Goal: Task Accomplishment & Management: Complete application form

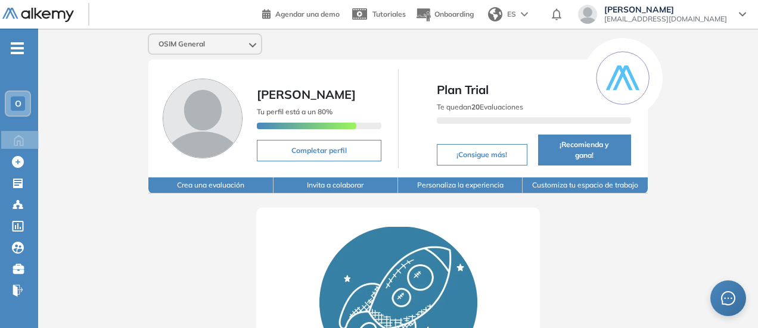
click at [185, 178] on button "Crea una evaluación" at bounding box center [210, 186] width 125 height 16
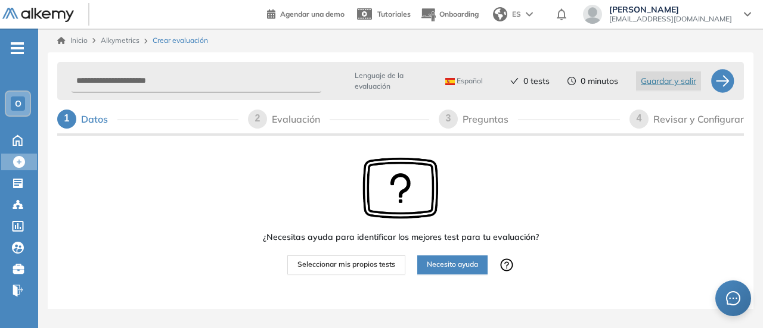
click at [313, 262] on span "Seleccionar mis propios tests" at bounding box center [346, 264] width 98 height 11
click at [428, 265] on span "Necesito ayuda" at bounding box center [452, 264] width 51 height 11
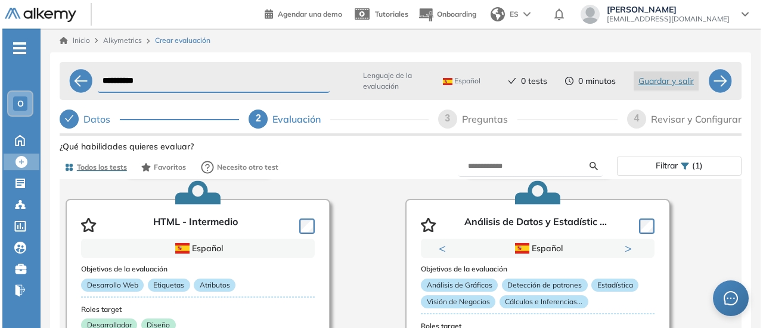
scroll to position [1371, 0]
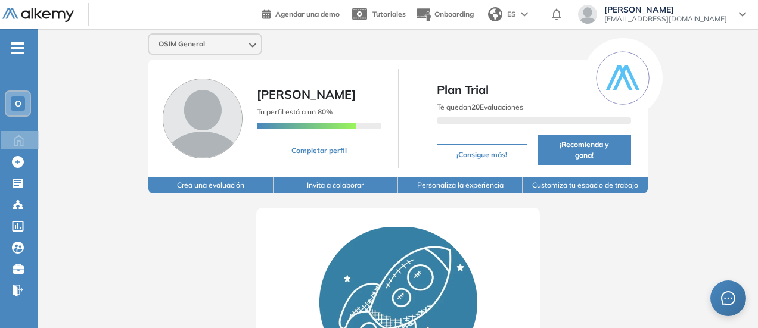
scroll to position [60, 0]
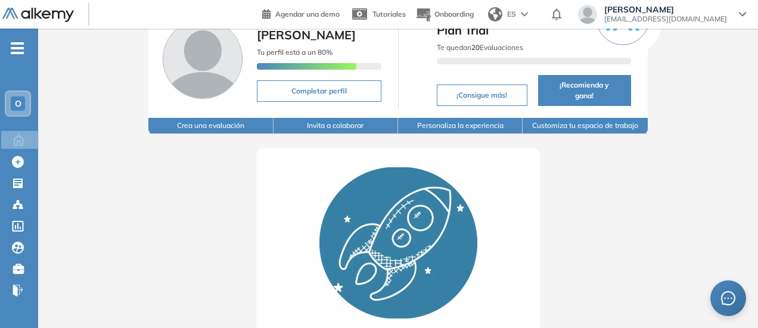
click at [163, 118] on button "Crea una evaluación" at bounding box center [210, 126] width 125 height 16
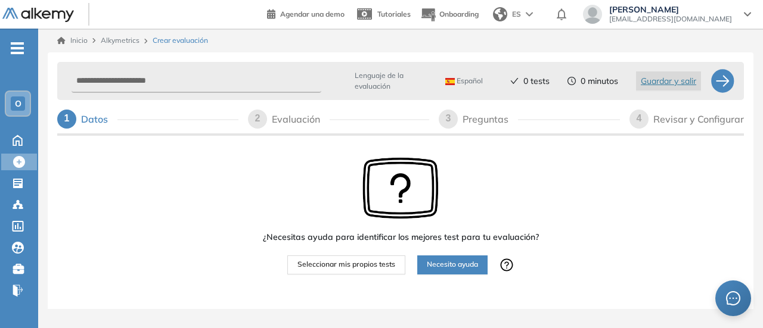
click at [442, 262] on span "Necesito ayuda" at bounding box center [452, 264] width 51 height 11
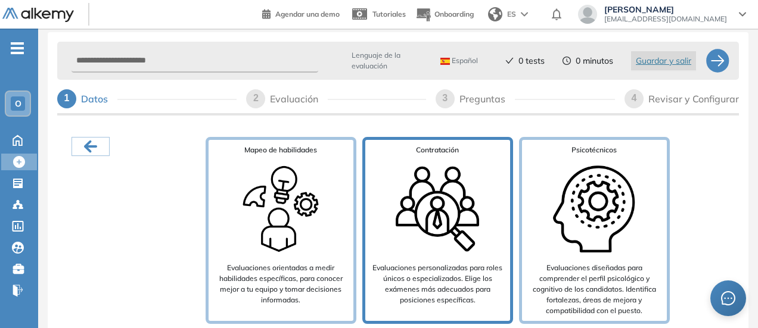
scroll to position [32, 0]
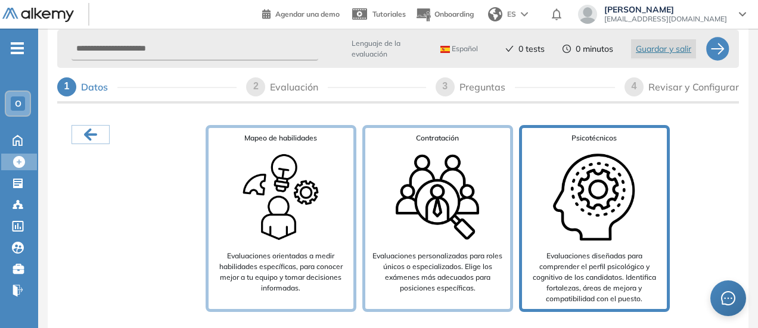
click at [573, 191] on img at bounding box center [593, 197] width 95 height 95
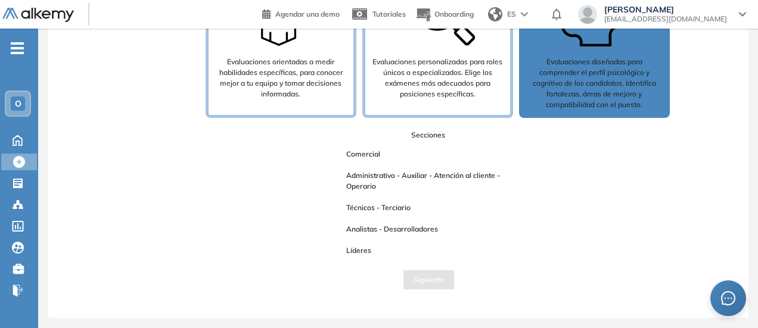
scroll to position [192, 0]
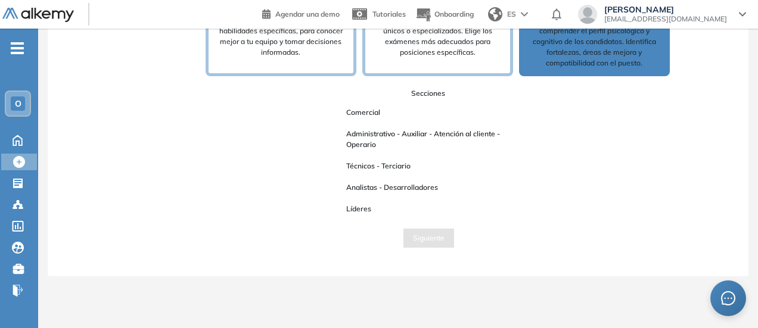
click at [385, 194] on span "Analistas - Desarrolladores" at bounding box center [392, 187] width 111 height 15
click at [347, 201] on div "Secciones Comercial Administrativo - Auxiliar - Atención al cliente - Operario …" at bounding box center [428, 152] width 201 height 129
click at [353, 209] on span "Líderes" at bounding box center [359, 208] width 44 height 15
click at [368, 160] on span "Técnicos - Terciario" at bounding box center [378, 166] width 83 height 15
click at [445, 243] on button "Siguiente" at bounding box center [429, 238] width 52 height 19
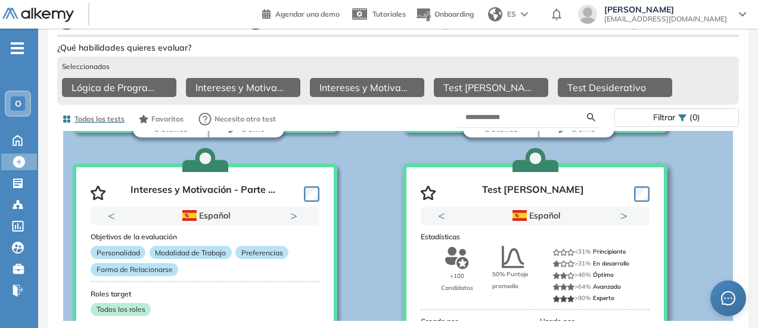
scroll to position [298, 0]
click at [536, 239] on h3 "Estadísticas" at bounding box center [535, 237] width 229 height 8
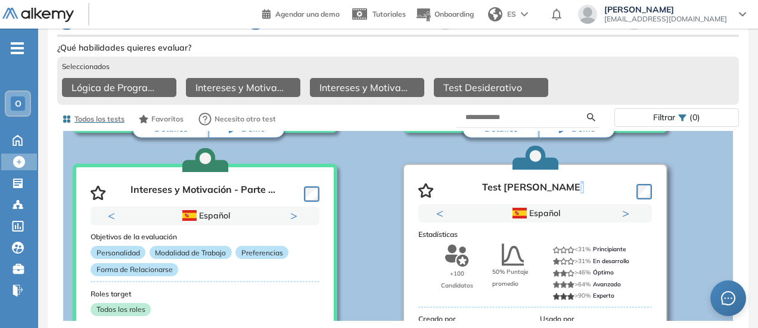
click at [642, 204] on div "Test [PERSON_NAME]" at bounding box center [535, 188] width 234 height 32
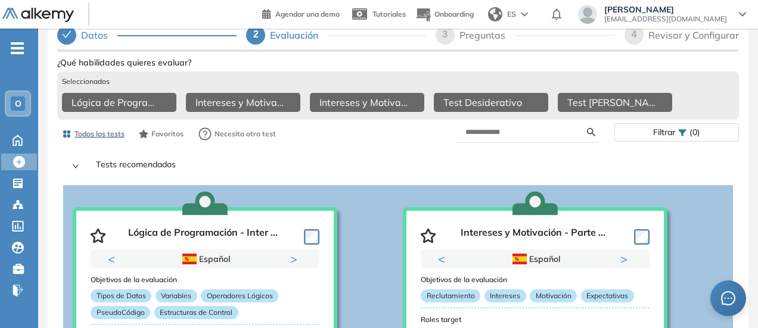
scroll to position [0, 0]
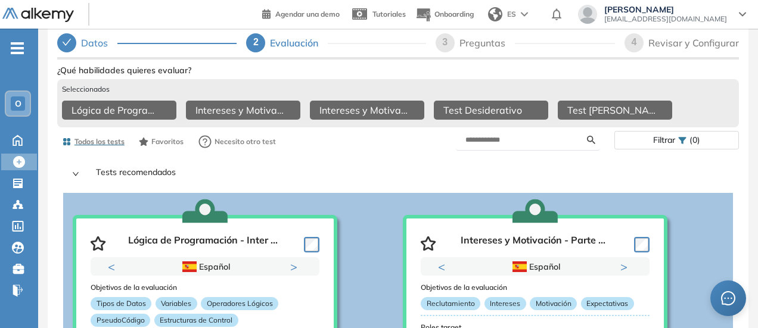
click at [262, 41] on div "2" at bounding box center [255, 42] width 19 height 19
click at [449, 42] on div "3" at bounding box center [445, 42] width 19 height 19
click at [446, 42] on span "3" at bounding box center [444, 42] width 5 height 10
select select "*****"
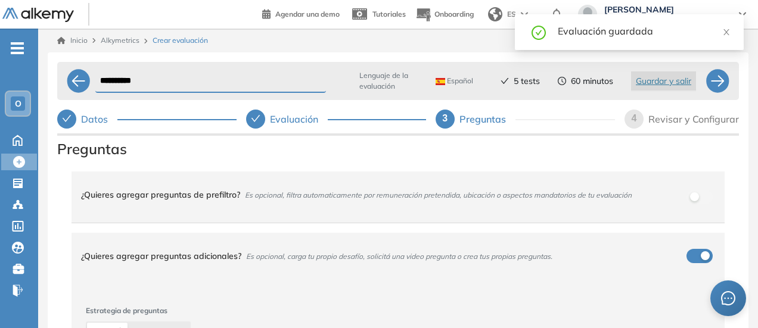
click at [604, 35] on div "Evaluación guardada" at bounding box center [644, 31] width 172 height 14
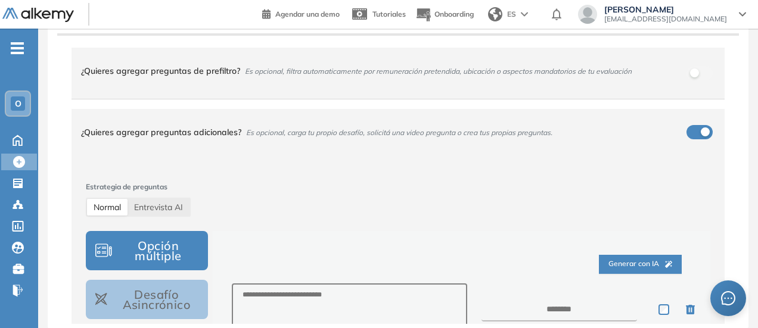
scroll to position [5, 0]
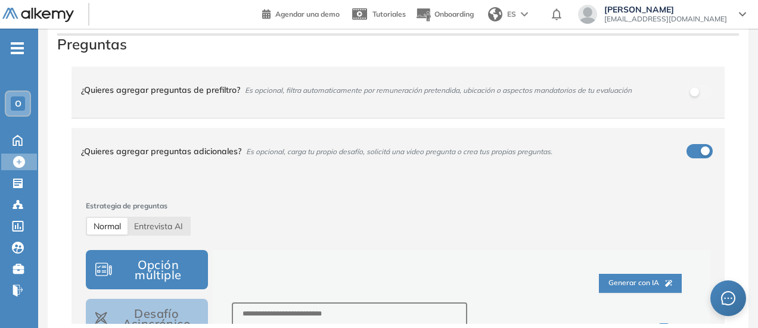
click at [111, 228] on span "Normal" at bounding box center [107, 226] width 27 height 11
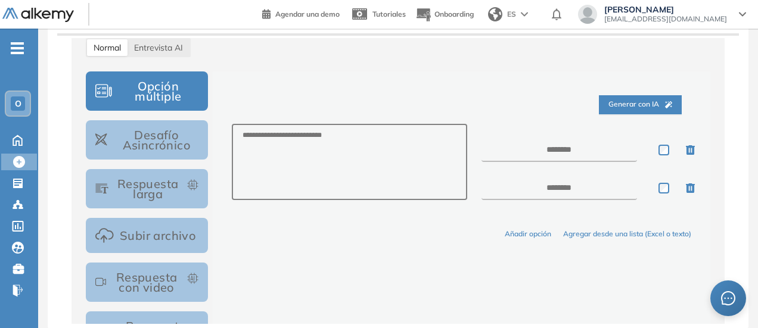
scroll to position [303, 0]
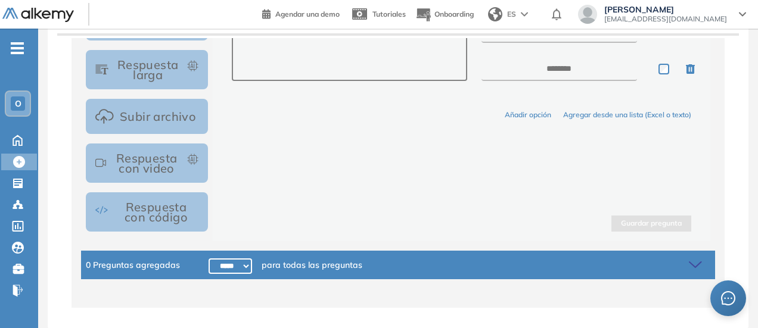
click at [553, 262] on div "0 Preguntas agregadas ***** ***** ****** ****** ****** ****** ****** ****** ***…" at bounding box center [398, 265] width 634 height 29
click at [174, 265] on span "0 Preguntas agregadas" at bounding box center [133, 265] width 94 height 13
click at [689, 263] on icon at bounding box center [695, 264] width 12 height 5
click at [692, 265] on icon at bounding box center [697, 265] width 17 height 17
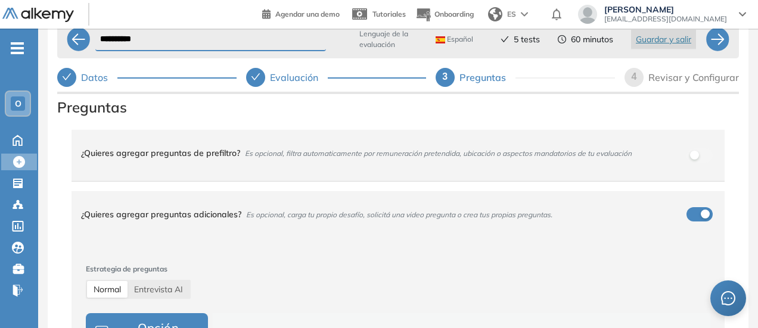
scroll to position [0, 0]
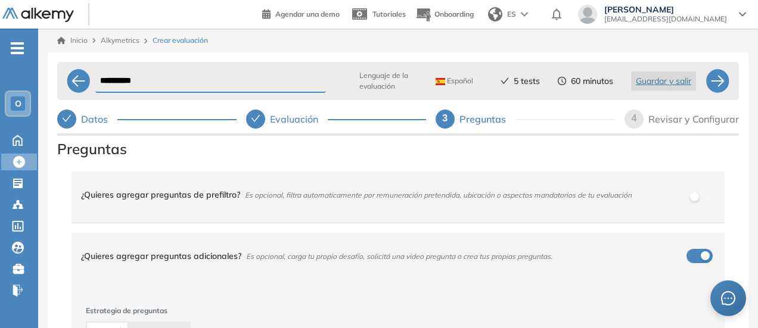
click at [110, 84] on input "**********" at bounding box center [210, 81] width 231 height 23
paste input "**********"
drag, startPoint x: 106, startPoint y: 86, endPoint x: 78, endPoint y: 85, distance: 28.0
click at [78, 85] on div "**********" at bounding box center [398, 81] width 682 height 38
drag, startPoint x: 251, startPoint y: 82, endPoint x: 412, endPoint y: 83, distance: 160.3
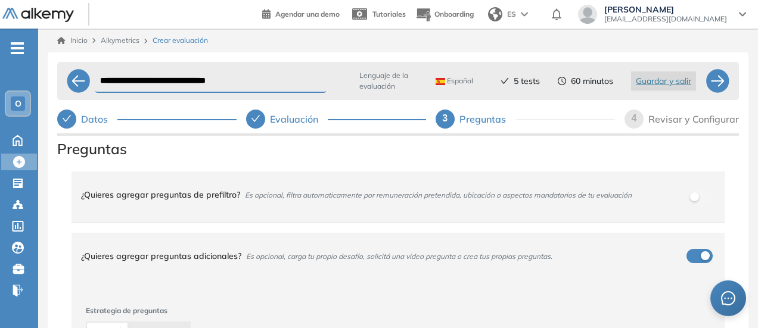
click at [412, 83] on div "**********" at bounding box center [398, 81] width 615 height 29
type input "**********"
click at [728, 86] on div at bounding box center [718, 81] width 24 height 24
click at [725, 83] on div at bounding box center [718, 81] width 24 height 24
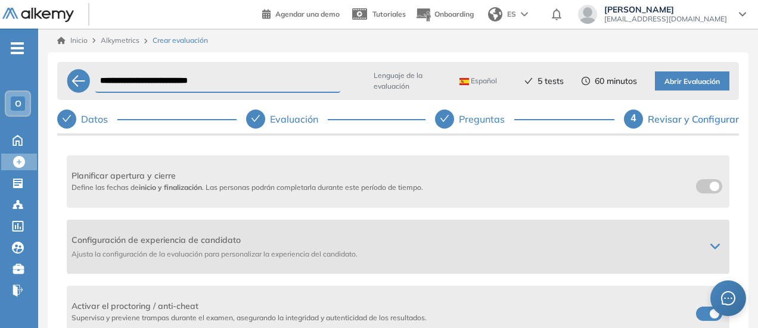
scroll to position [238, 0]
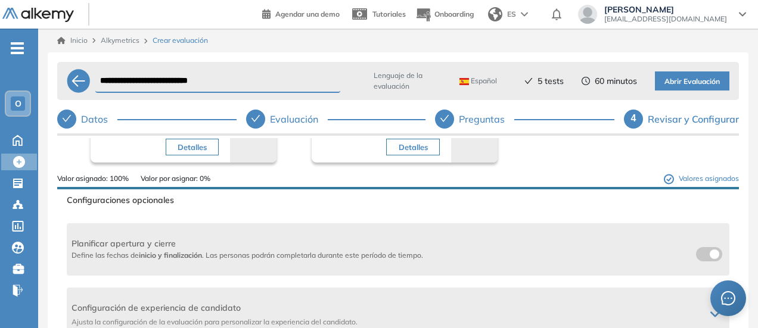
click at [698, 254] on span at bounding box center [701, 252] width 10 height 10
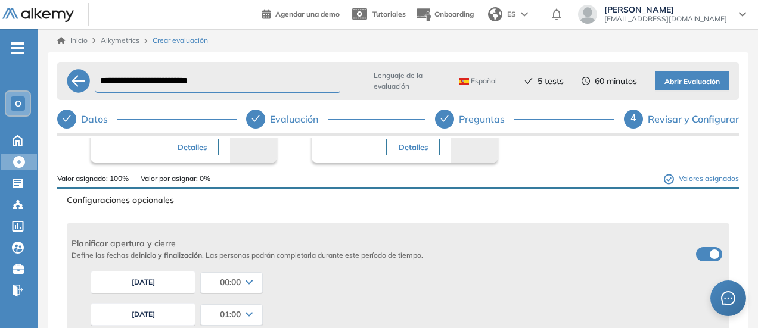
scroll to position [298, 0]
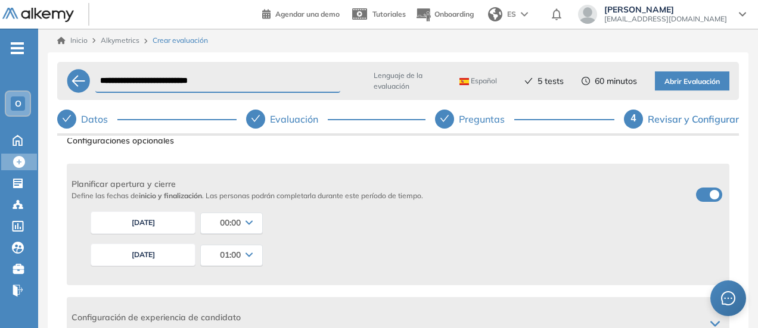
click at [246, 220] on div "00:00" at bounding box center [231, 222] width 61 height 19
click at [220, 238] on li "14:30" at bounding box center [214, 241] width 17 height 12
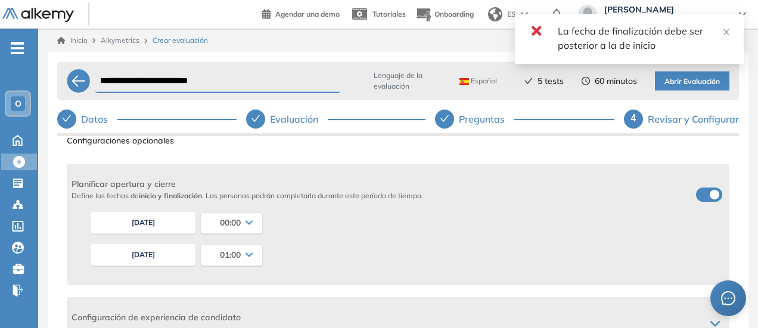
click at [234, 222] on span "00:00" at bounding box center [230, 223] width 21 height 10
click at [383, 231] on div "[DATE] 00:00 00:00 00:15 00:30 00:45 01:00 01:15 01:30 01:45 02:00 02:15 02:30 …" at bounding box center [405, 223] width 639 height 32
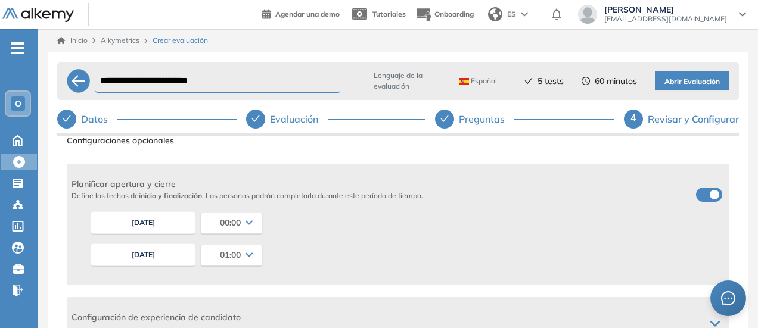
scroll to position [437, 0]
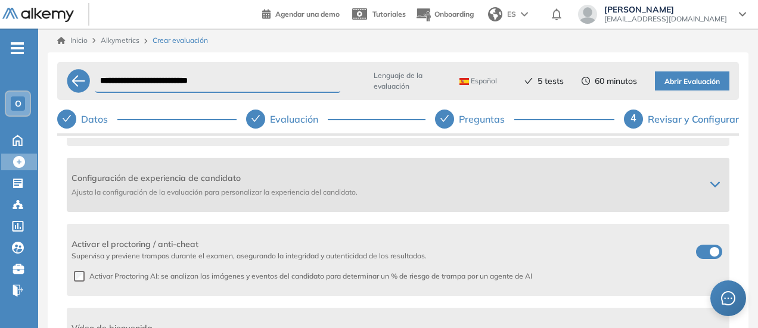
click at [265, 194] on span "Ajusta la configuración de la evaluación para personalizar la experiencia del c…" at bounding box center [384, 192] width 624 height 11
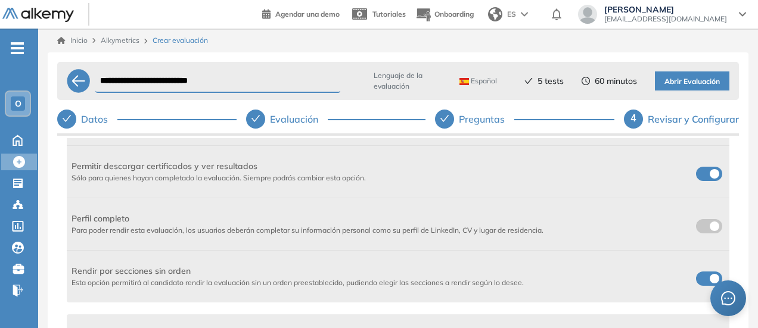
scroll to position [616, 0]
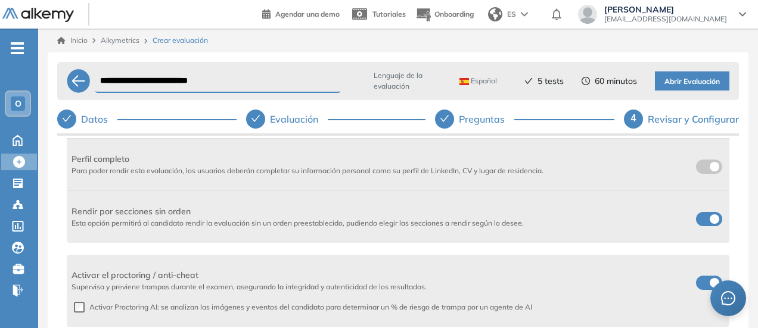
click at [114, 170] on span "Para poder rendir esta evaluación, los usuarios deberán completar su informació…" at bounding box center [308, 170] width 472 height 9
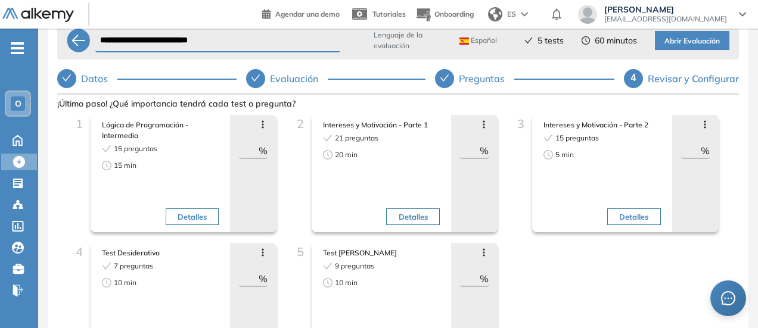
scroll to position [0, 0]
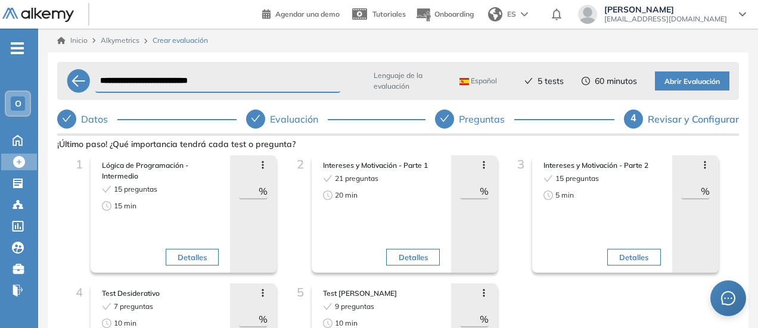
click at [679, 84] on span "Abrir Evaluación" at bounding box center [691, 81] width 55 height 11
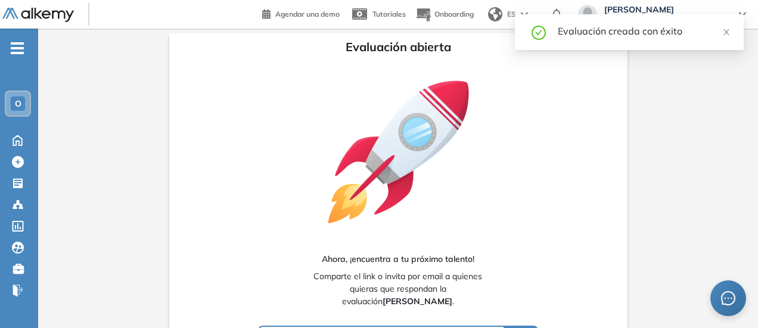
type input "**********"
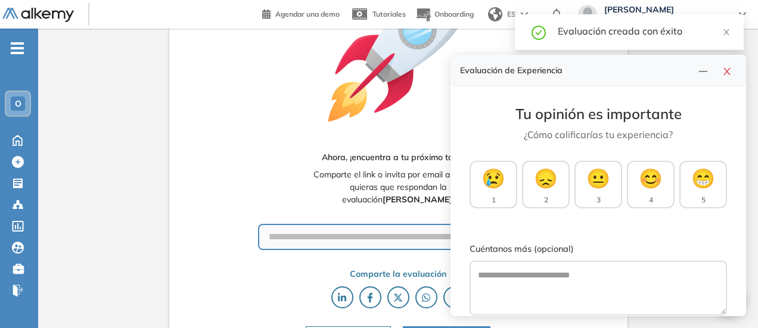
scroll to position [119, 0]
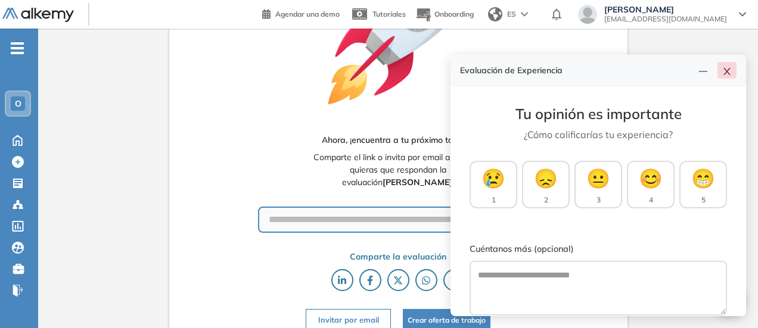
click at [728, 76] on icon "close" at bounding box center [727, 72] width 10 height 10
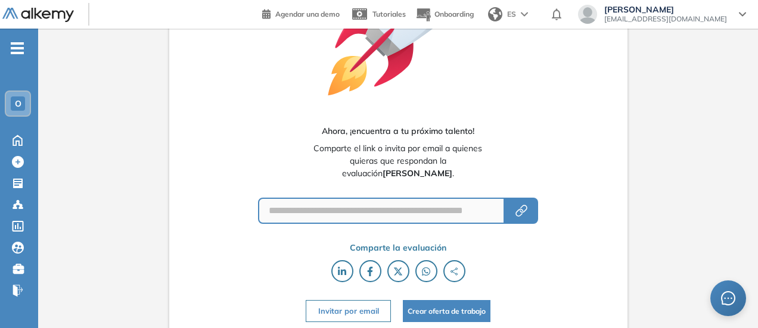
scroll to position [131, 0]
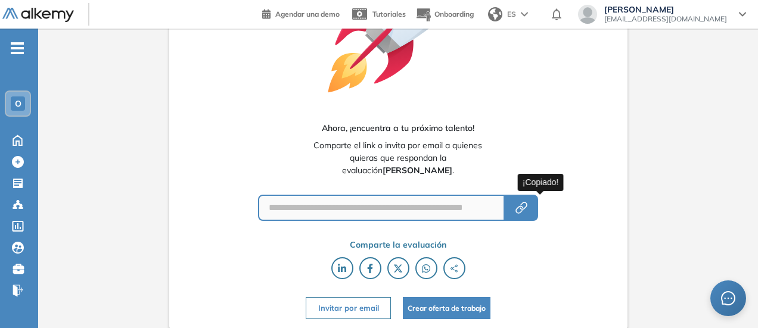
click at [529, 210] on icon "button" at bounding box center [521, 208] width 14 height 14
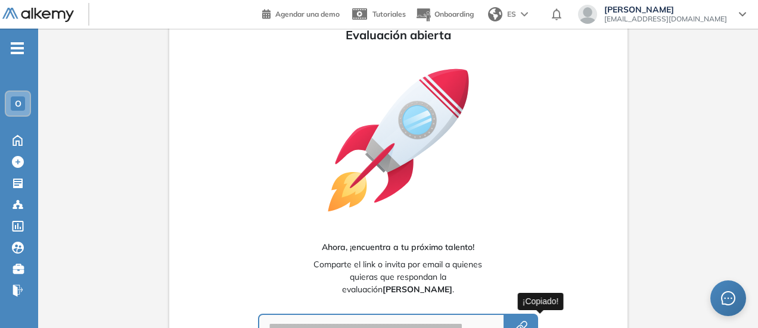
scroll to position [0, 0]
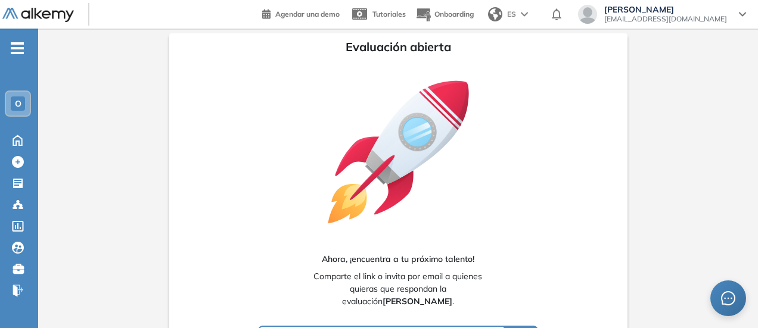
click at [402, 106] on icon at bounding box center [398, 152] width 157 height 157
click at [384, 52] on span "Evaluación abierta" at bounding box center [398, 47] width 105 height 18
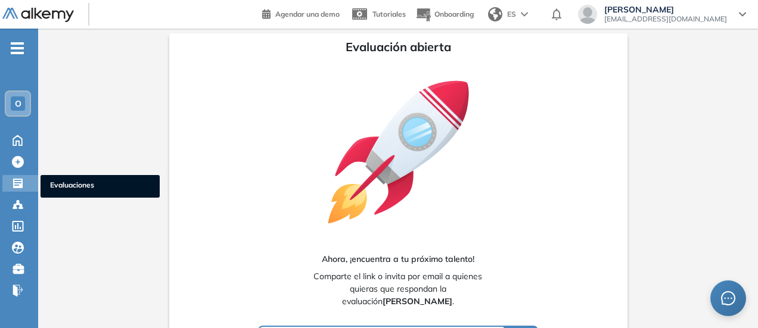
click at [15, 185] on icon at bounding box center [18, 184] width 12 height 12
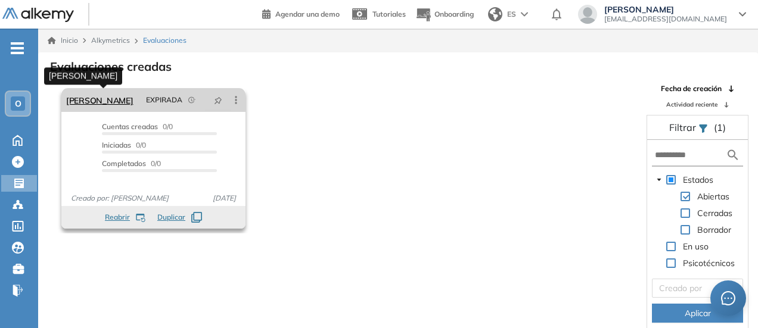
click at [101, 104] on link "[PERSON_NAME]" at bounding box center [99, 100] width 67 height 24
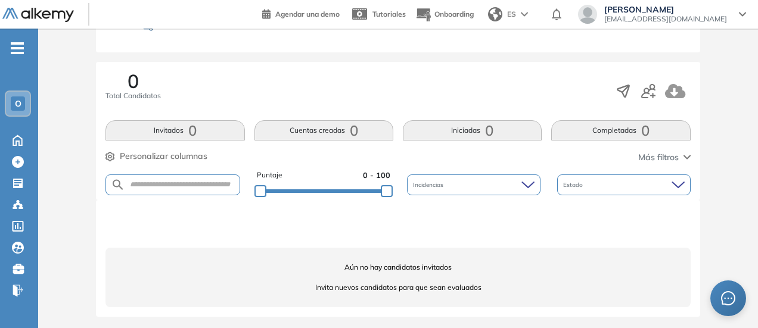
scroll to position [185, 0]
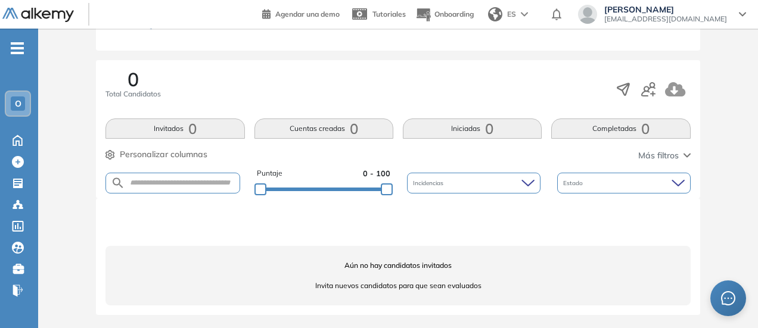
click at [172, 141] on div "0 Total Candidatos Invitados 0 Cuentas creadas 0 Iniciadas 0 Completadas 0 Pers…" at bounding box center [398, 129] width 604 height 138
click at [170, 135] on button "Invitados 0" at bounding box center [174, 129] width 139 height 20
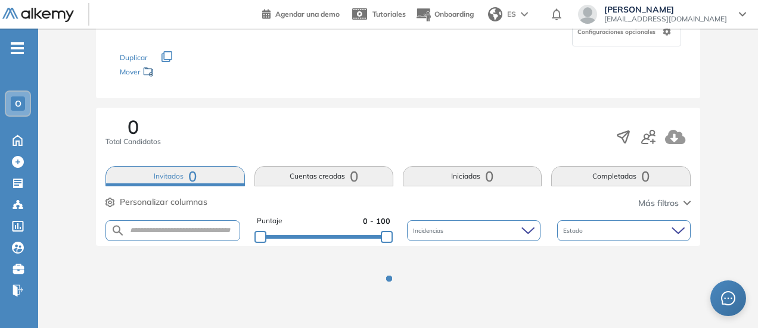
click at [328, 166] on button "Cuentas creadas 0" at bounding box center [323, 176] width 139 height 20
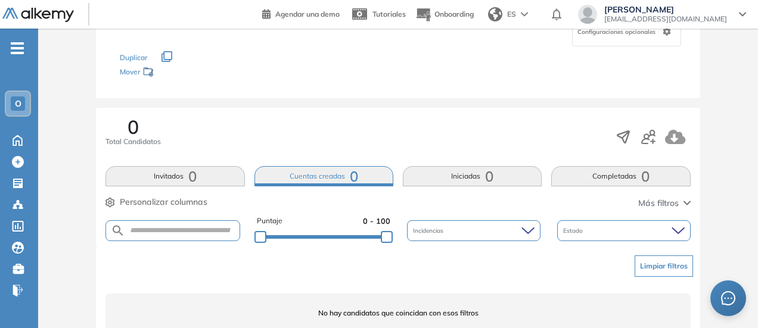
scroll to position [0, 0]
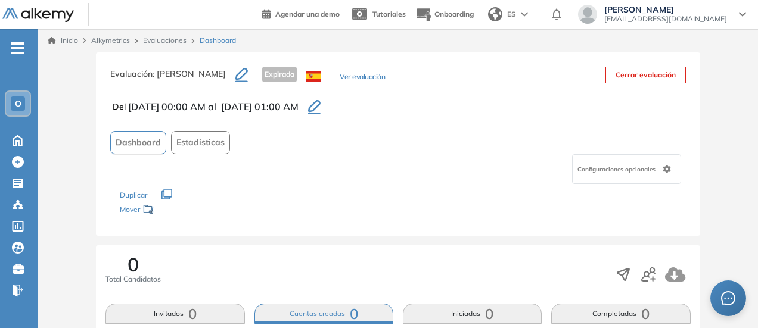
click at [385, 79] on button "Ver evaluación" at bounding box center [362, 78] width 45 height 13
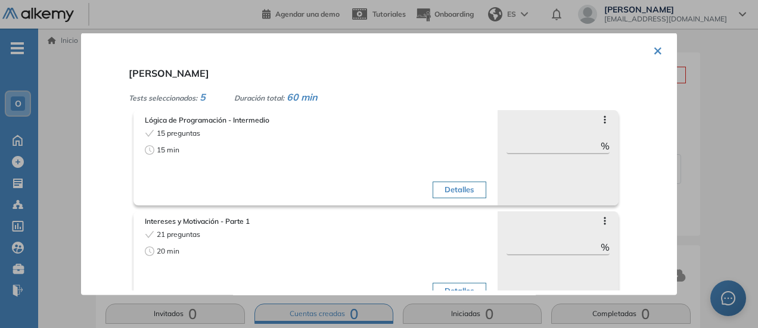
click at [194, 118] on span "Lógica de Programación - Intermedio" at bounding box center [315, 119] width 341 height 11
click at [600, 121] on icon at bounding box center [605, 119] width 10 height 10
click at [274, 123] on span "Lógica de Programación - Intermedio" at bounding box center [315, 119] width 341 height 11
click at [206, 117] on span "Lógica de Programación - Intermedio" at bounding box center [315, 119] width 341 height 11
click at [187, 142] on div "15 preguntas 15 min" at bounding box center [228, 165] width 167 height 75
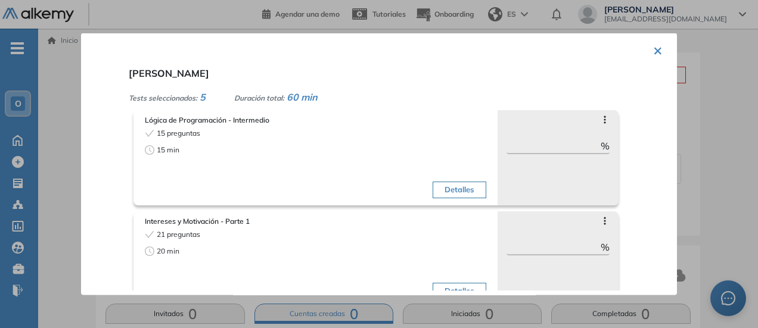
click at [175, 178] on div "15 preguntas 15 min" at bounding box center [228, 165] width 167 height 75
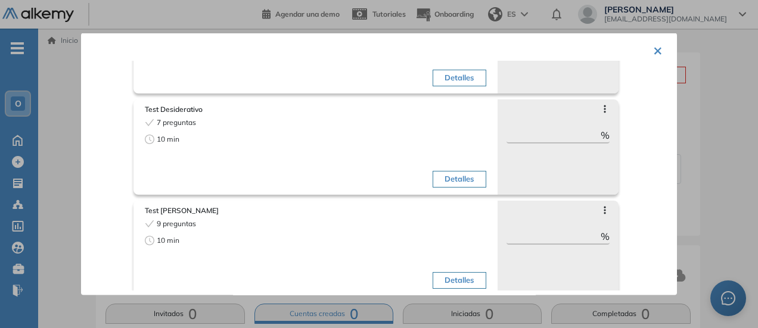
scroll to position [324, 0]
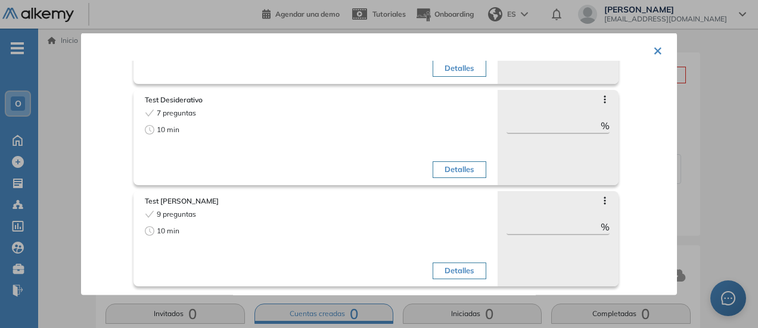
click at [192, 219] on div "9 preguntas 10 min" at bounding box center [228, 246] width 167 height 75
click at [161, 206] on span "Test [PERSON_NAME]" at bounding box center [315, 200] width 341 height 11
click at [166, 227] on span "10 min" at bounding box center [168, 230] width 23 height 11
click at [439, 269] on button "Detalles" at bounding box center [459, 271] width 53 height 17
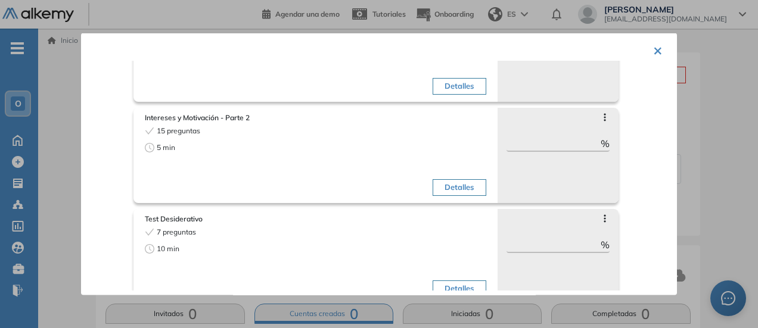
click at [167, 147] on span "5 min" at bounding box center [166, 147] width 18 height 11
click at [444, 184] on button "Detalles" at bounding box center [459, 187] width 53 height 17
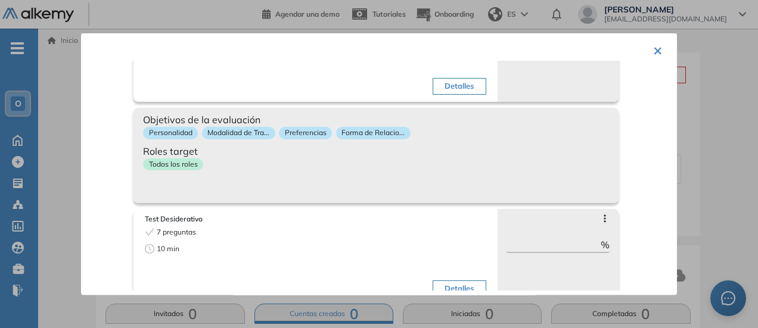
click at [654, 54] on button "×" at bounding box center [658, 49] width 10 height 23
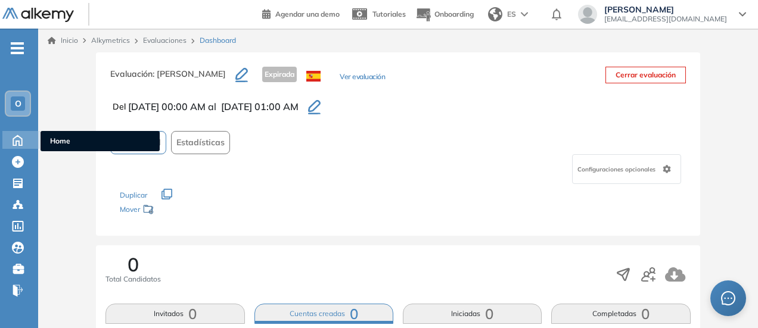
click at [19, 139] on icon at bounding box center [17, 139] width 21 height 14
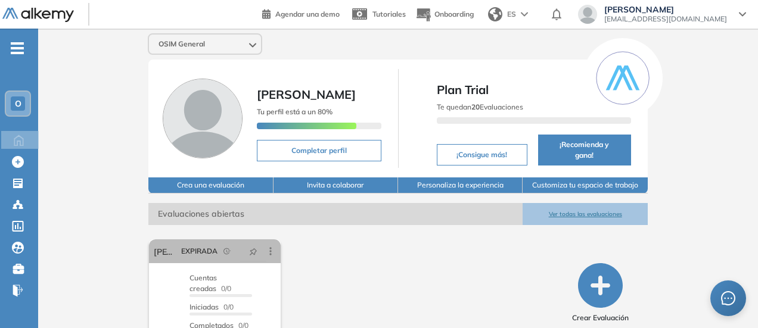
click at [191, 178] on button "Crea una evaluación" at bounding box center [210, 186] width 125 height 16
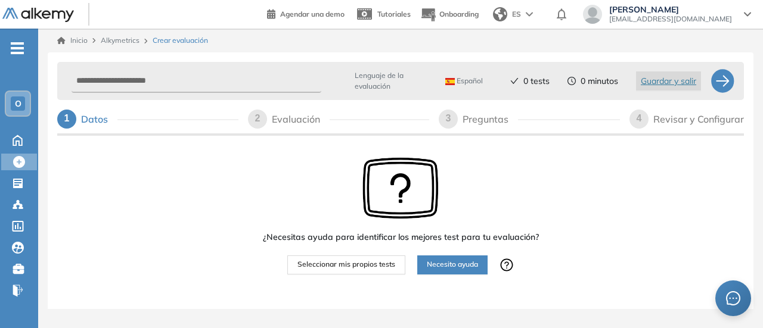
click at [344, 263] on span "Seleccionar mis propios tests" at bounding box center [346, 264] width 98 height 11
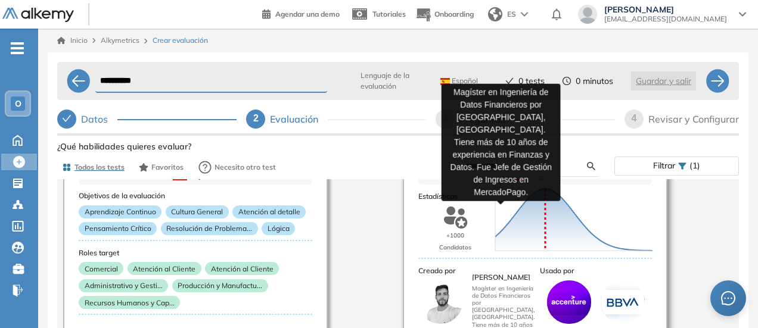
scroll to position [298, 0]
